Goal: Task Accomplishment & Management: Manage account settings

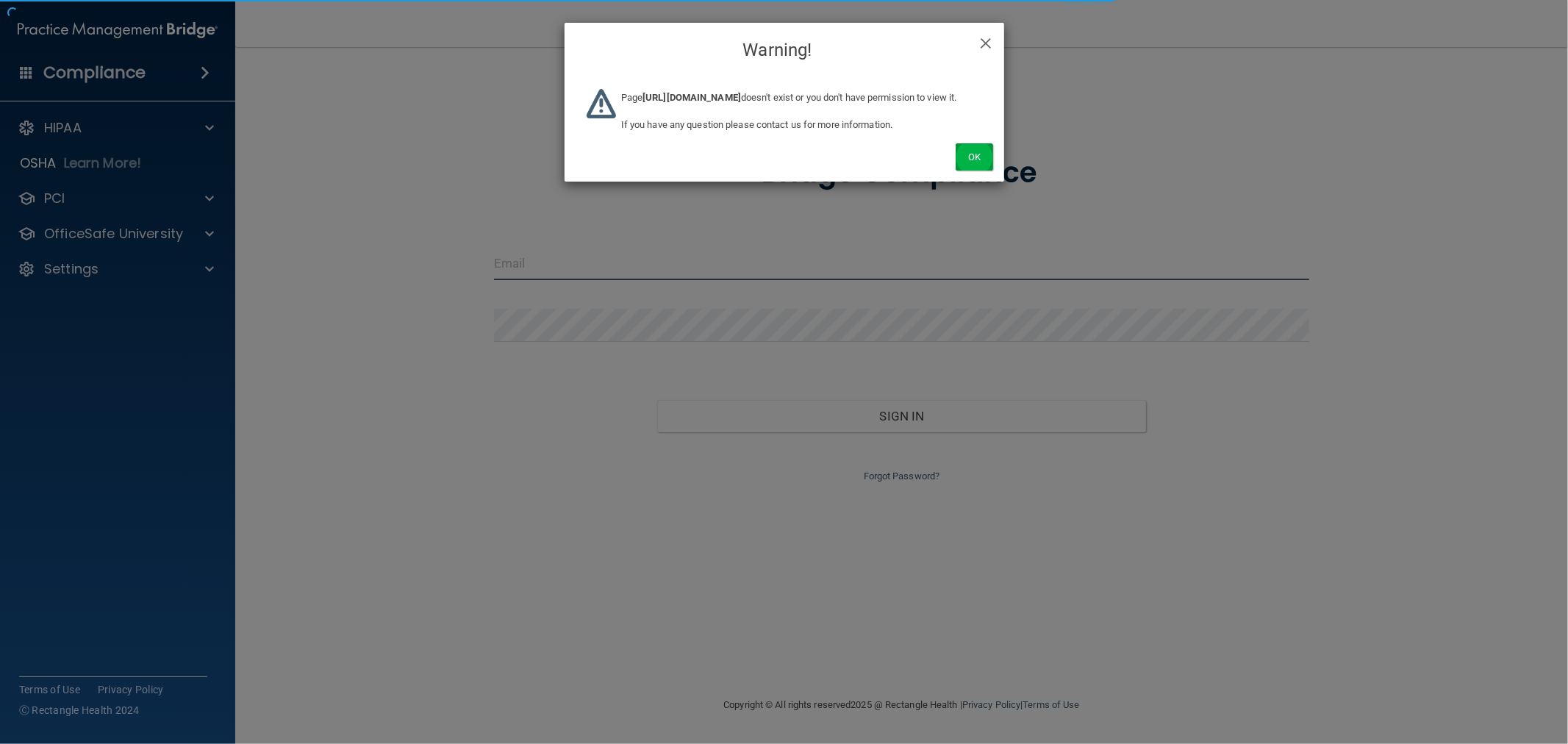
type input "mfennell@rectanglehealth.com"
click at [960, 165] on button "Ok" at bounding box center [973, 157] width 37 height 27
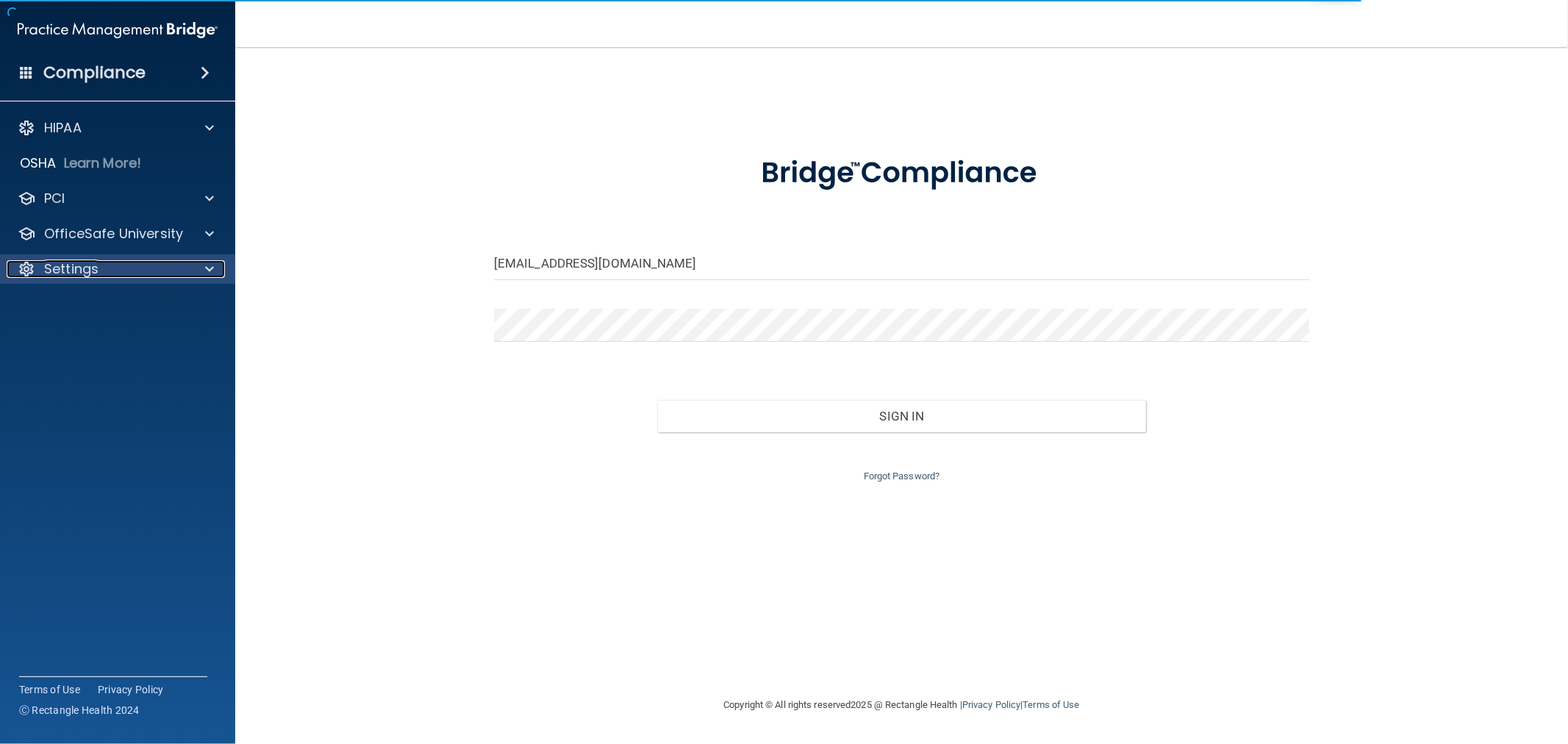
click at [120, 267] on div "Settings" at bounding box center [97, 269] width 182 height 18
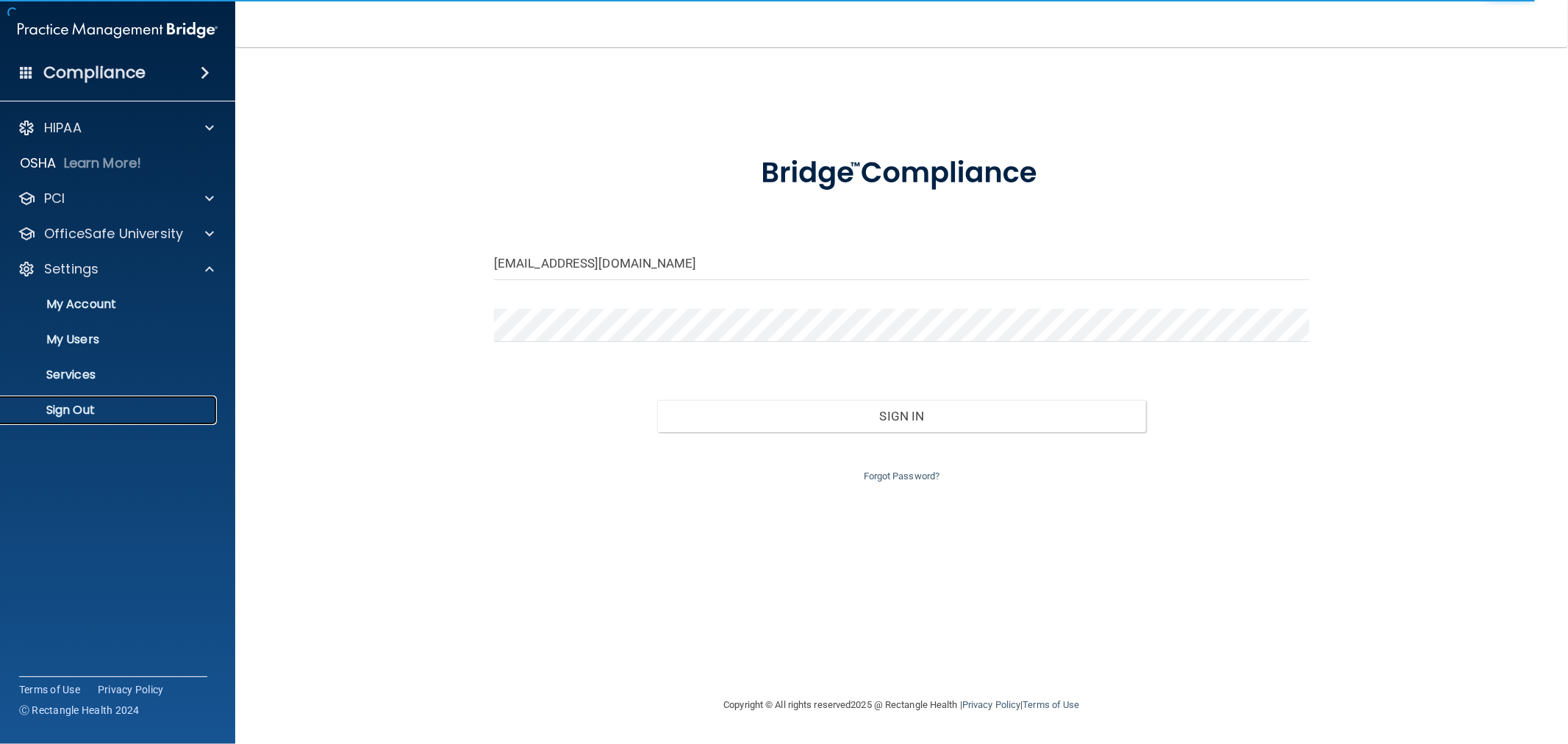
click at [88, 412] on p "Sign Out" at bounding box center [110, 410] width 201 height 14
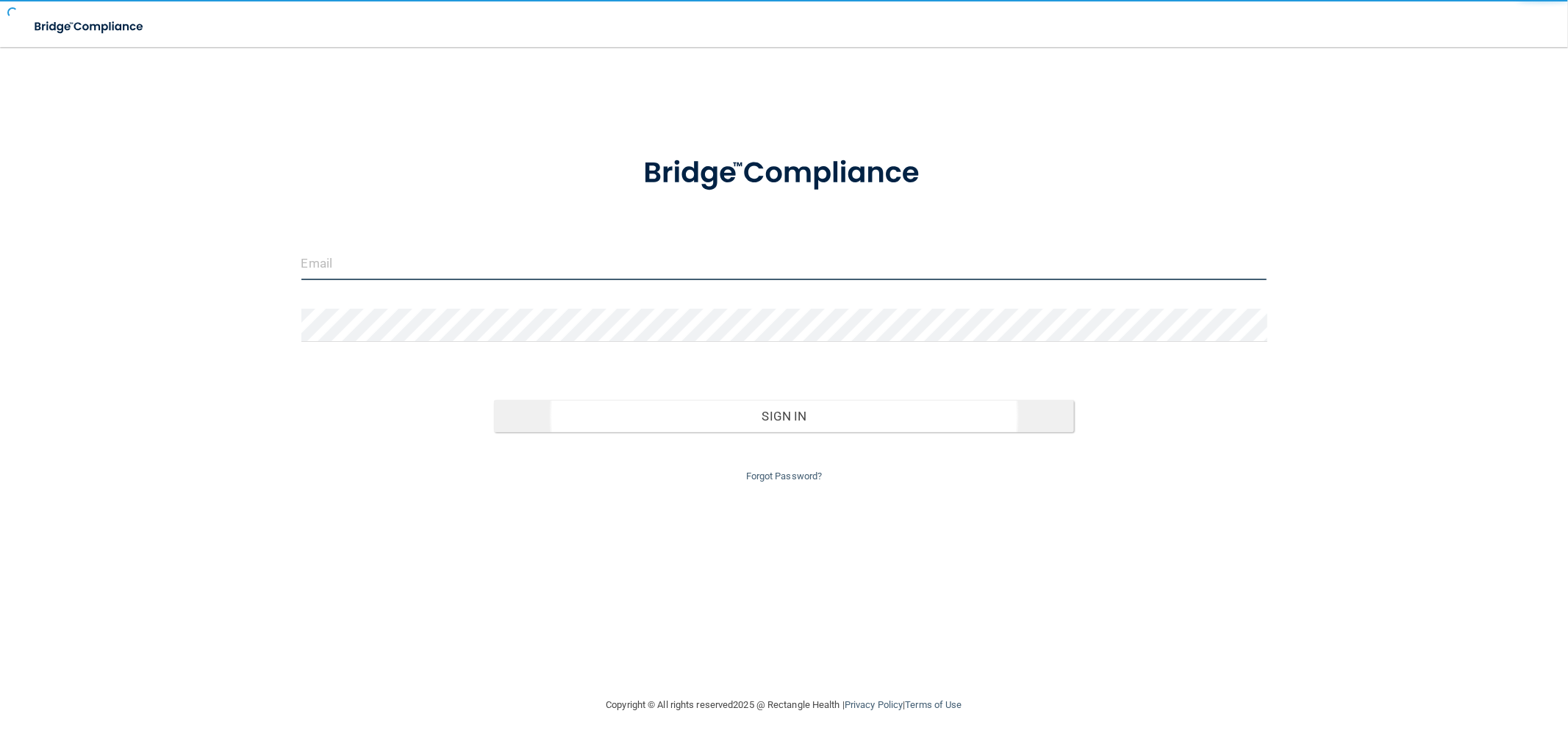
type input "mfennell@rectanglehealth.com"
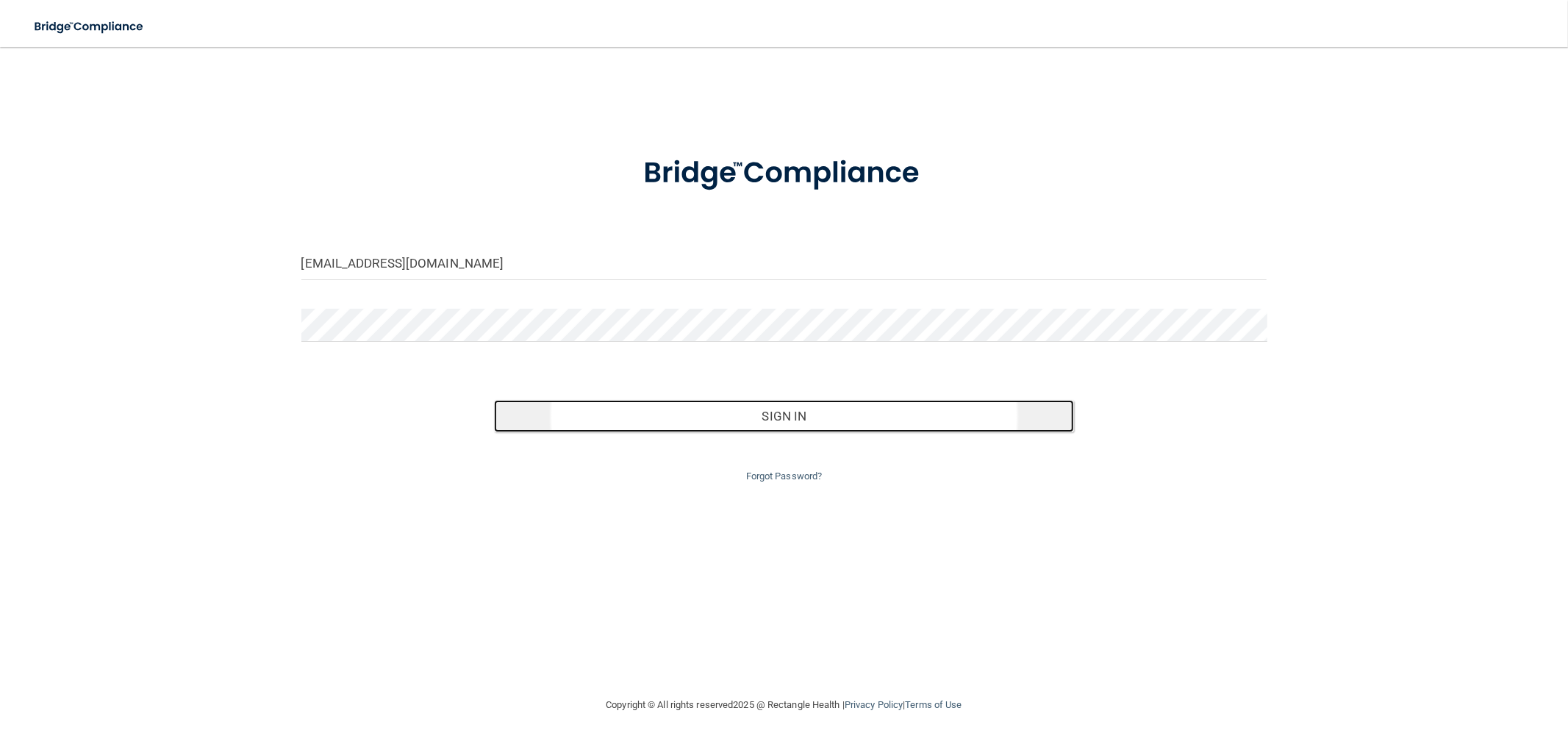
click at [752, 422] on button "Sign In" at bounding box center [784, 416] width 579 height 32
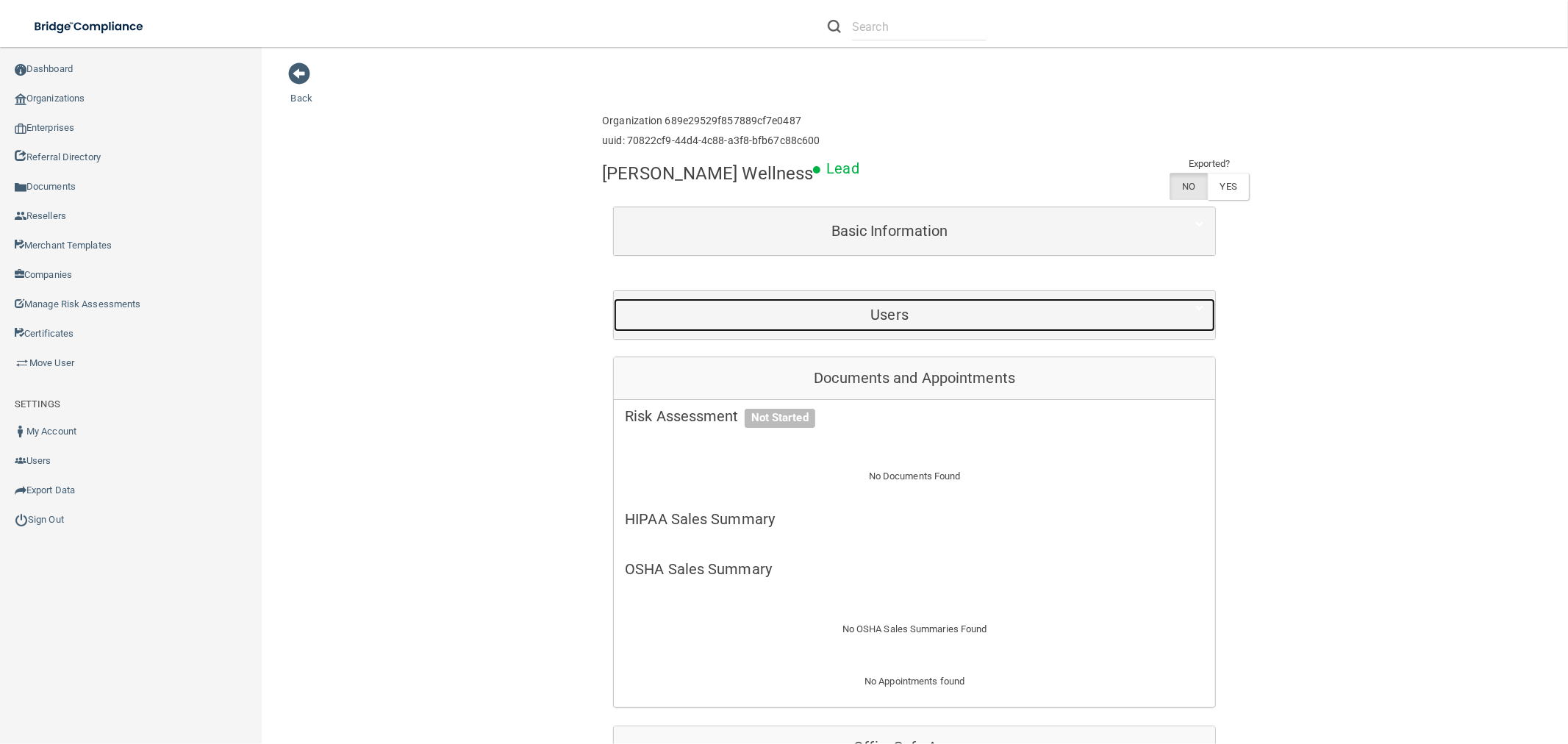
click at [975, 328] on div "Users" at bounding box center [889, 315] width 552 height 33
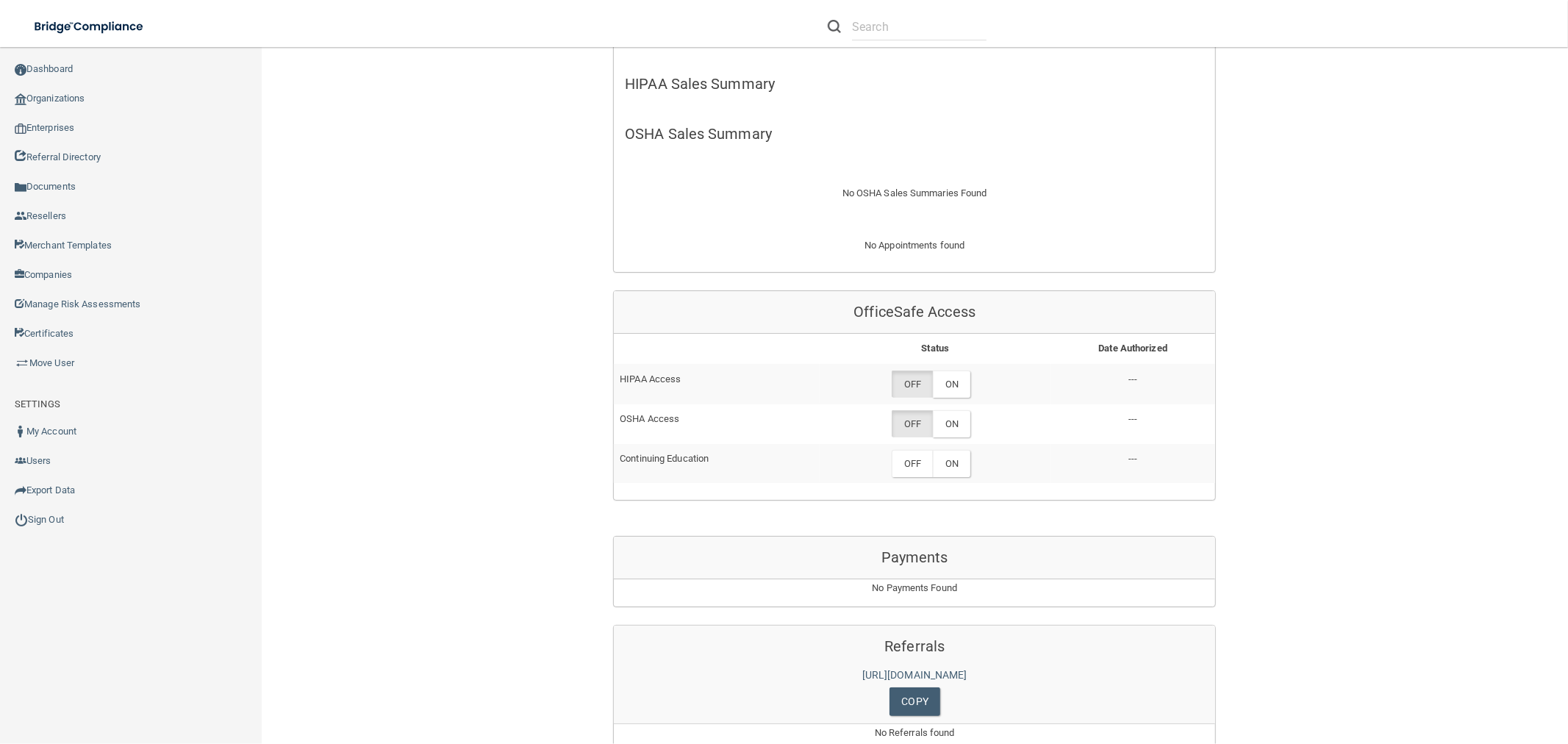
scroll to position [572, 0]
click at [947, 379] on label "ON" at bounding box center [952, 382] width 38 height 27
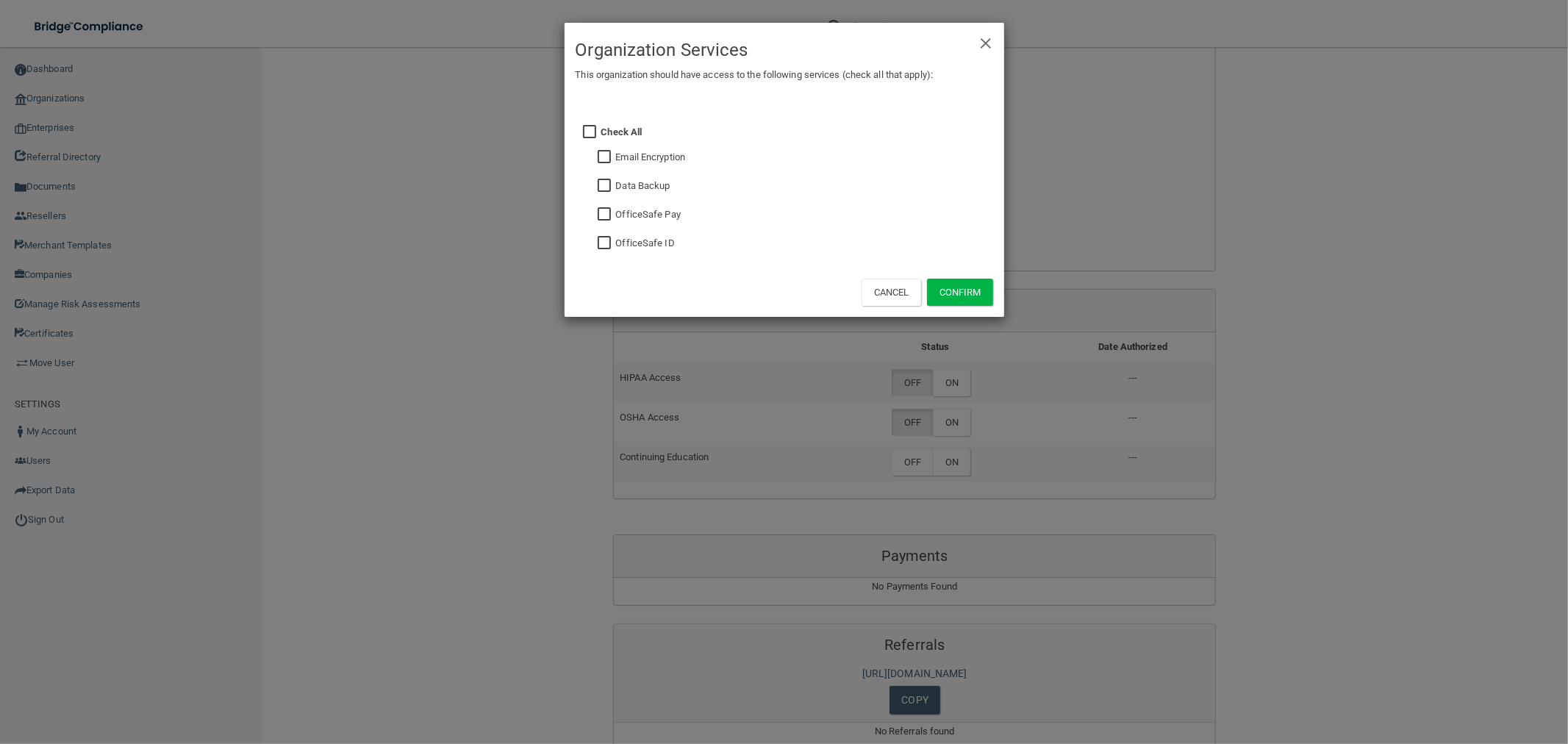
click at [601, 211] on input "checkbox" at bounding box center [605, 214] width 17 height 12
checkbox input "true"
click at [973, 293] on button "Confirm" at bounding box center [961, 293] width 66 height 27
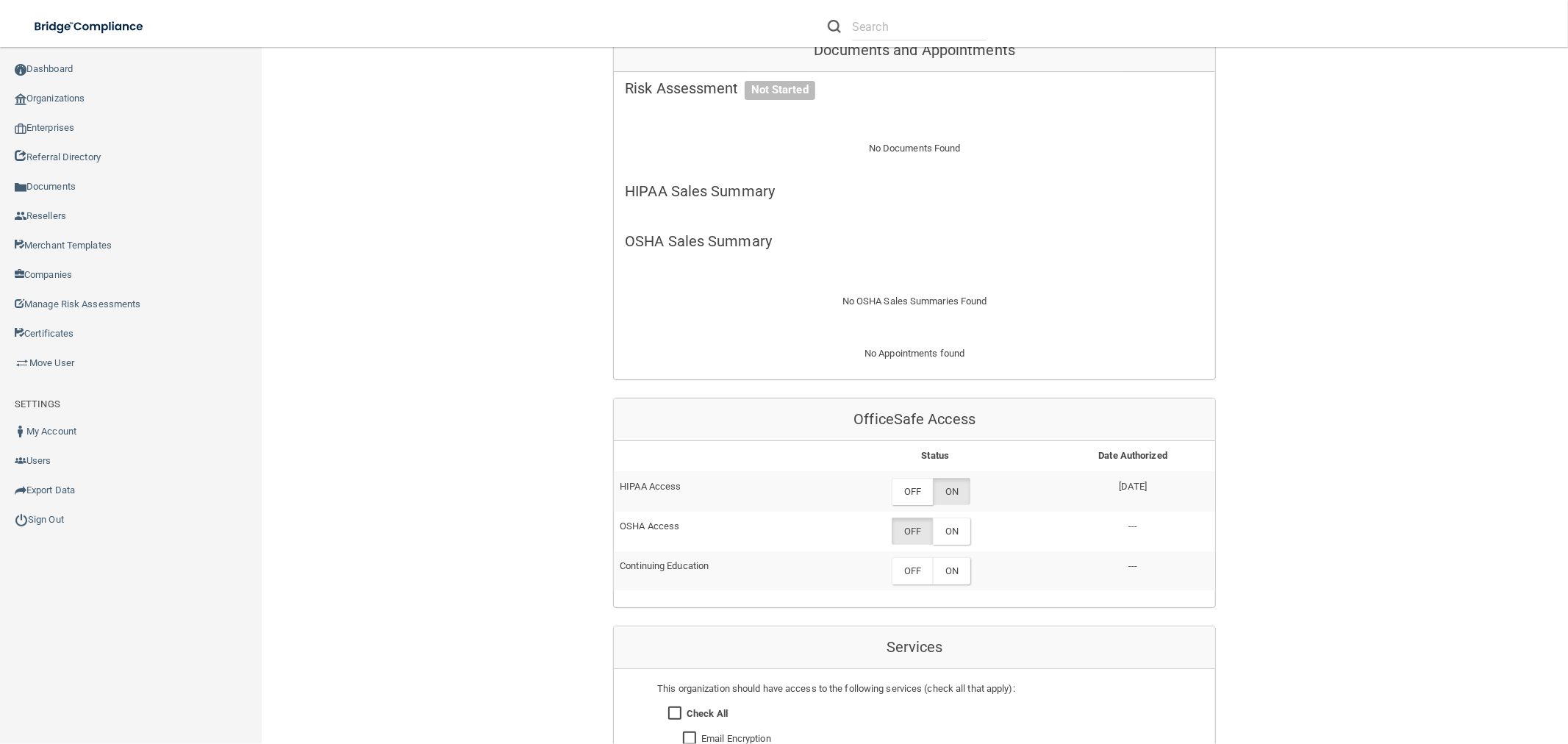
scroll to position [490, 0]
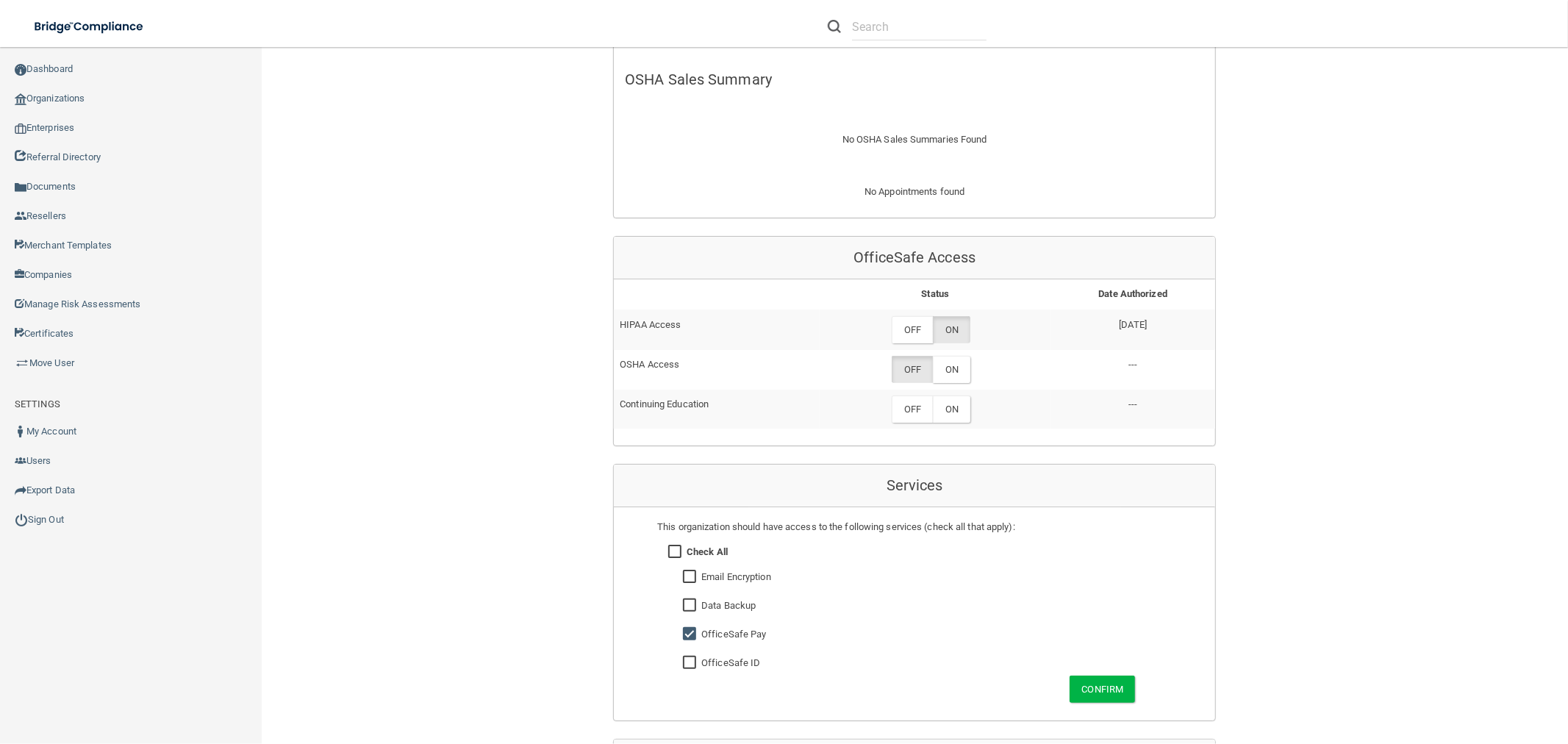
drag, startPoint x: 953, startPoint y: 372, endPoint x: 968, endPoint y: 386, distance: 20.5
click at [953, 372] on label "ON" at bounding box center [952, 370] width 38 height 27
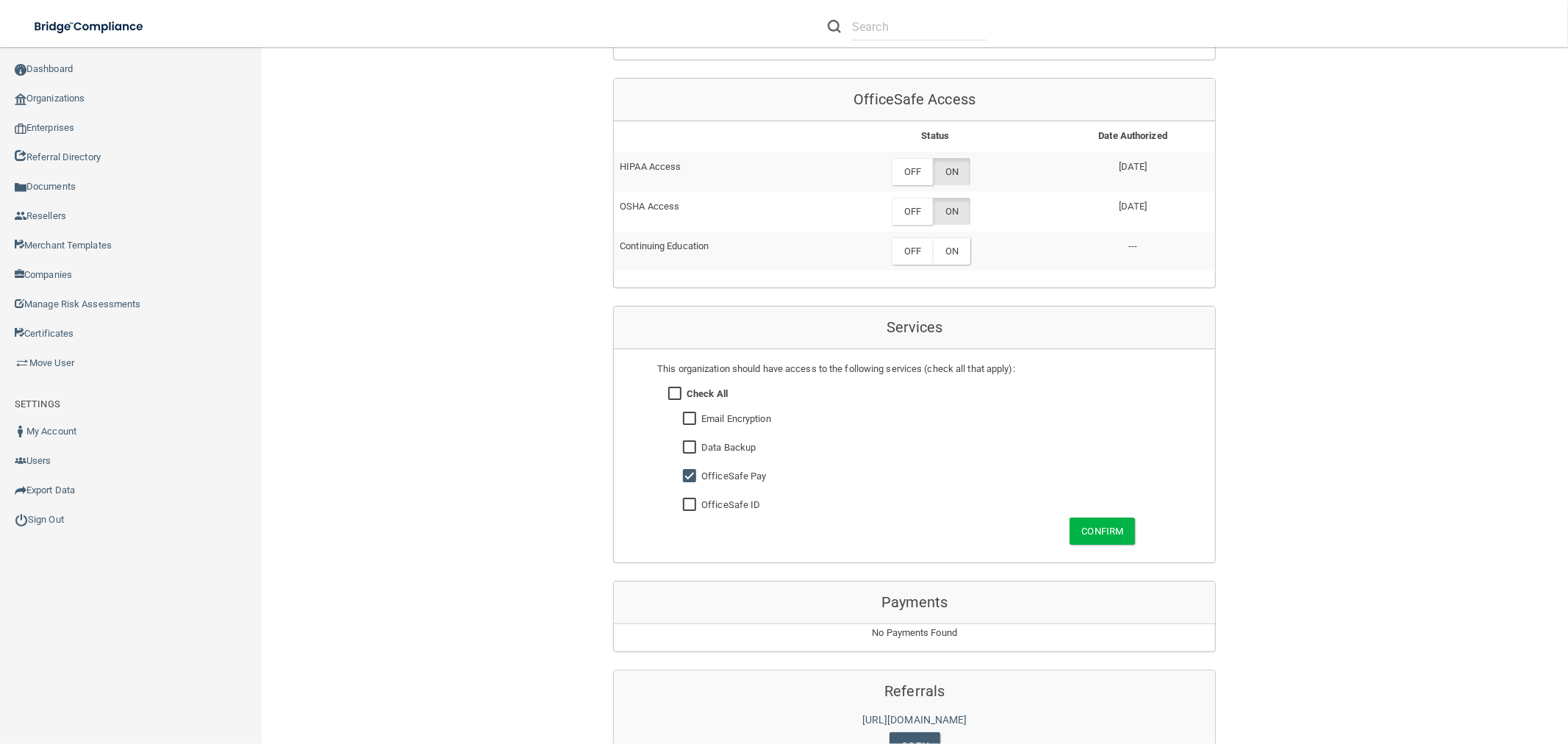
scroll to position [887, 0]
